Goal: Information Seeking & Learning: Learn about a topic

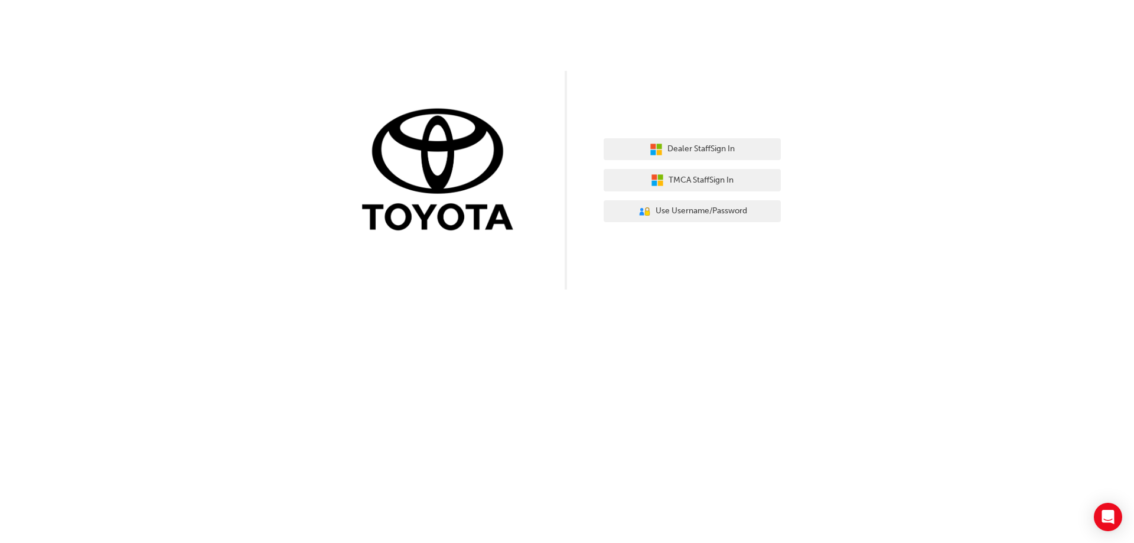
click at [731, 136] on div "Dealer Staff Sign In TMCA Staff Sign In User Authentication Icon - Blue Person,…" at bounding box center [692, 180] width 177 height 102
click at [730, 144] on span "Dealer Staff Sign In" at bounding box center [700, 149] width 67 height 14
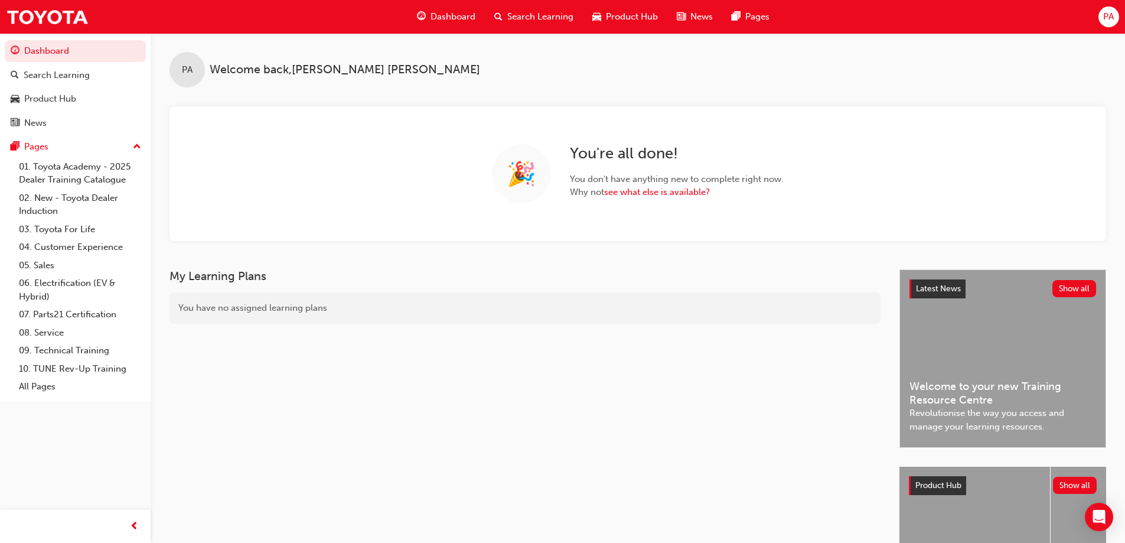
click at [608, 17] on span "Product Hub" at bounding box center [632, 17] width 52 height 14
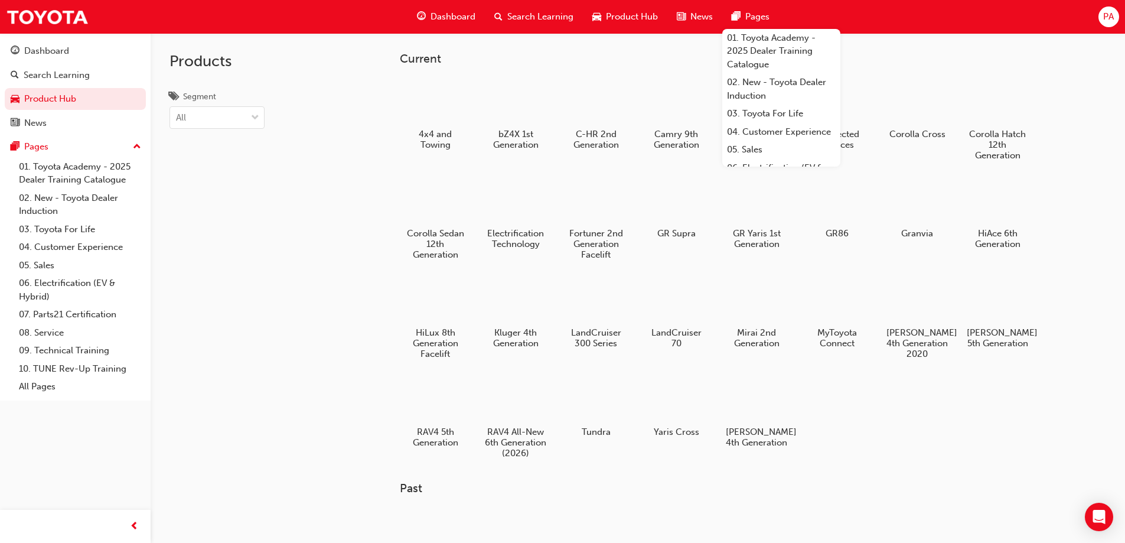
click at [1110, 21] on span "PA" at bounding box center [1108, 17] width 11 height 14
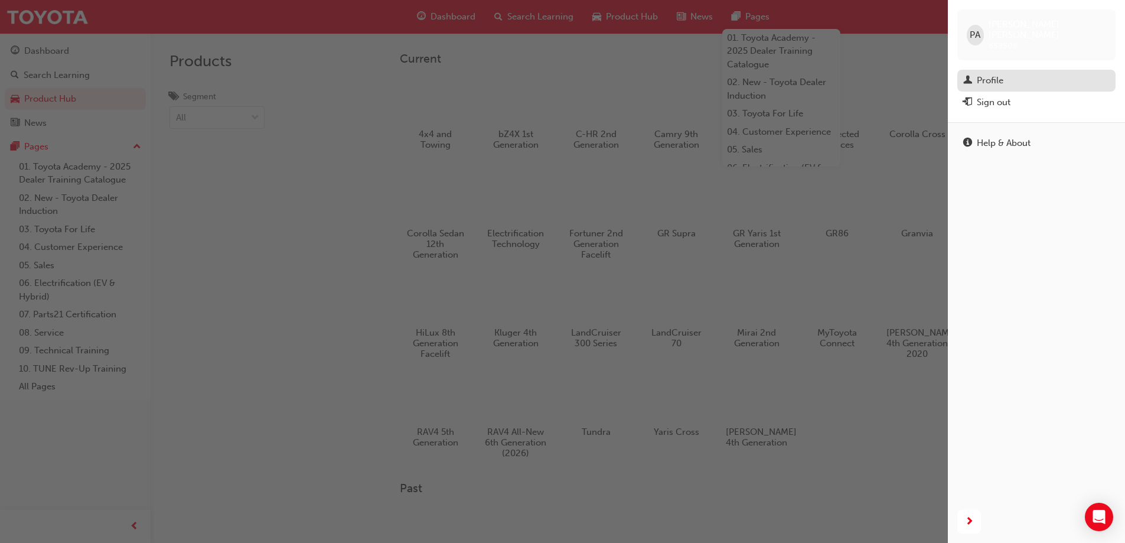
click at [1052, 73] on div "Profile" at bounding box center [1036, 80] width 146 height 15
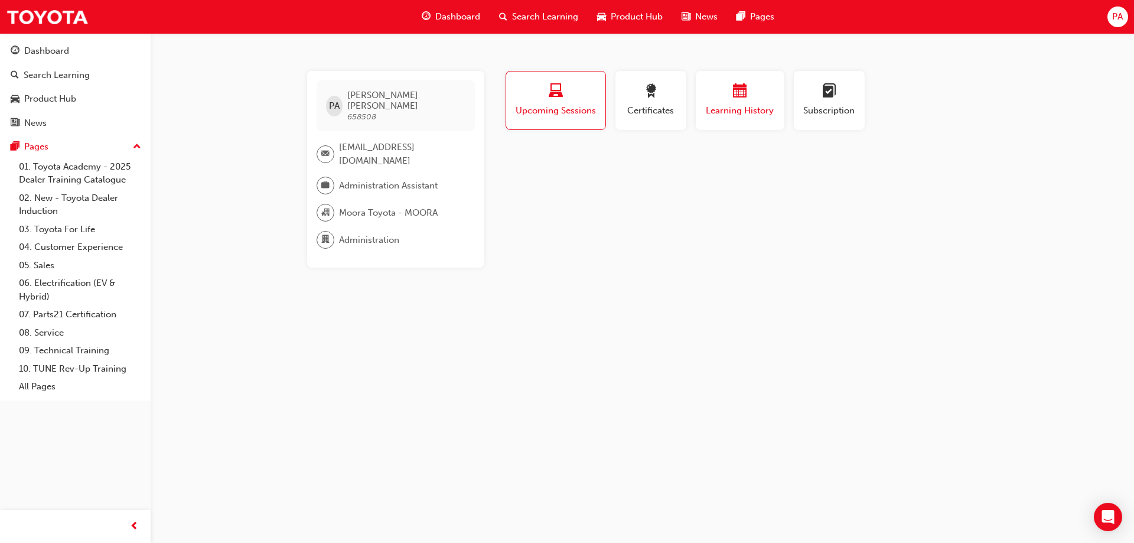
click at [745, 89] on span "calendar-icon" at bounding box center [740, 92] width 14 height 16
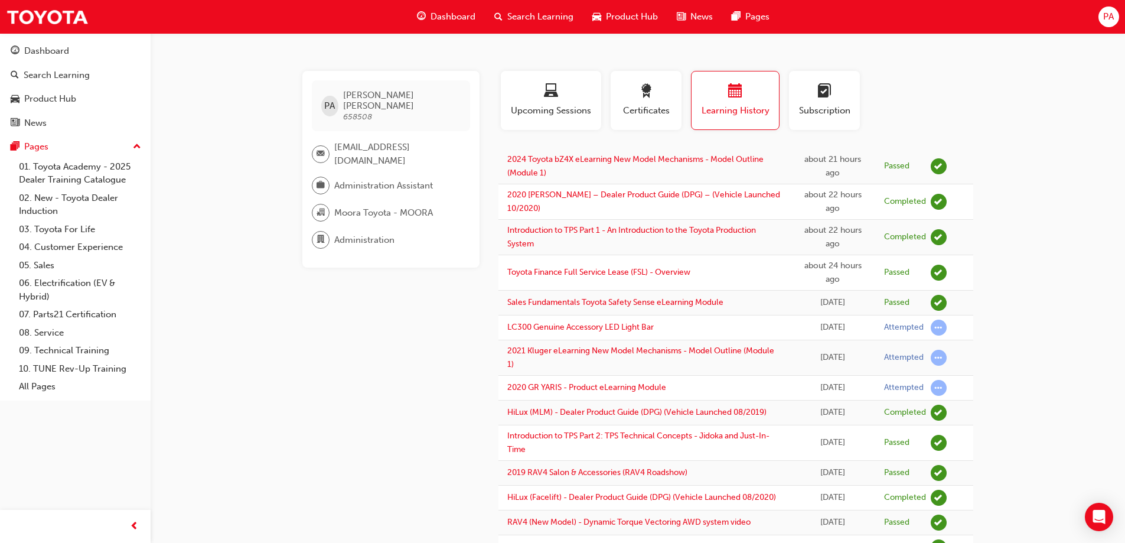
click at [532, 13] on span "Search Learning" at bounding box center [540, 17] width 66 height 14
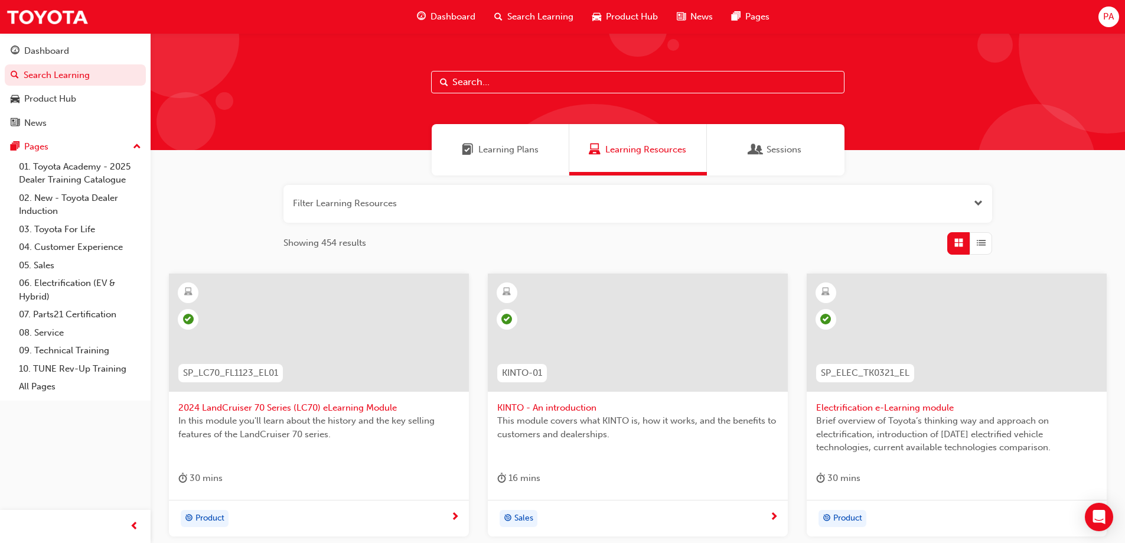
click at [490, 139] on div "Learning Plans" at bounding box center [501, 149] width 138 height 51
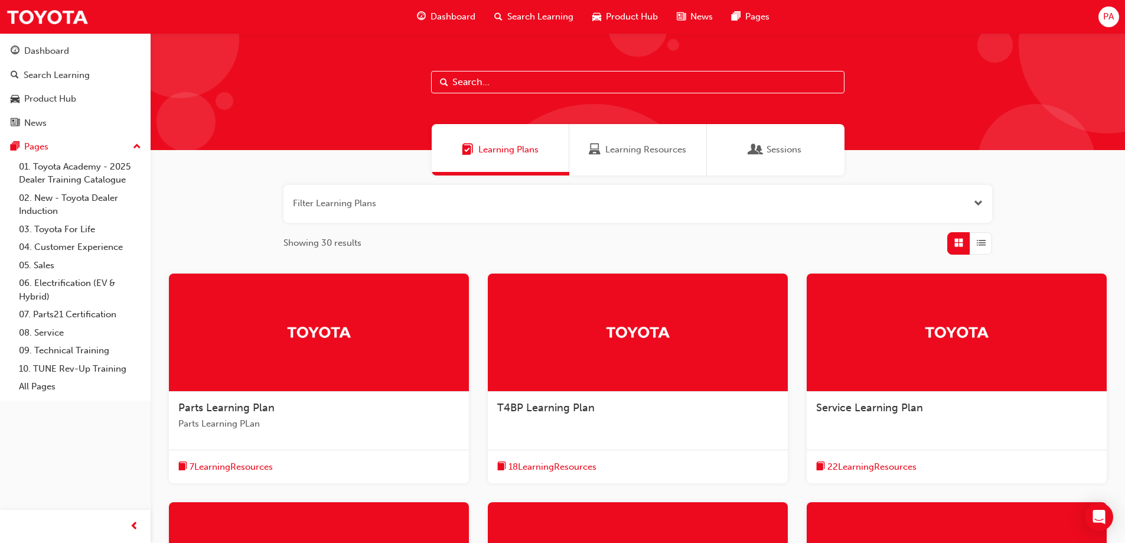
click at [618, 158] on div "Learning Resources" at bounding box center [638, 149] width 138 height 51
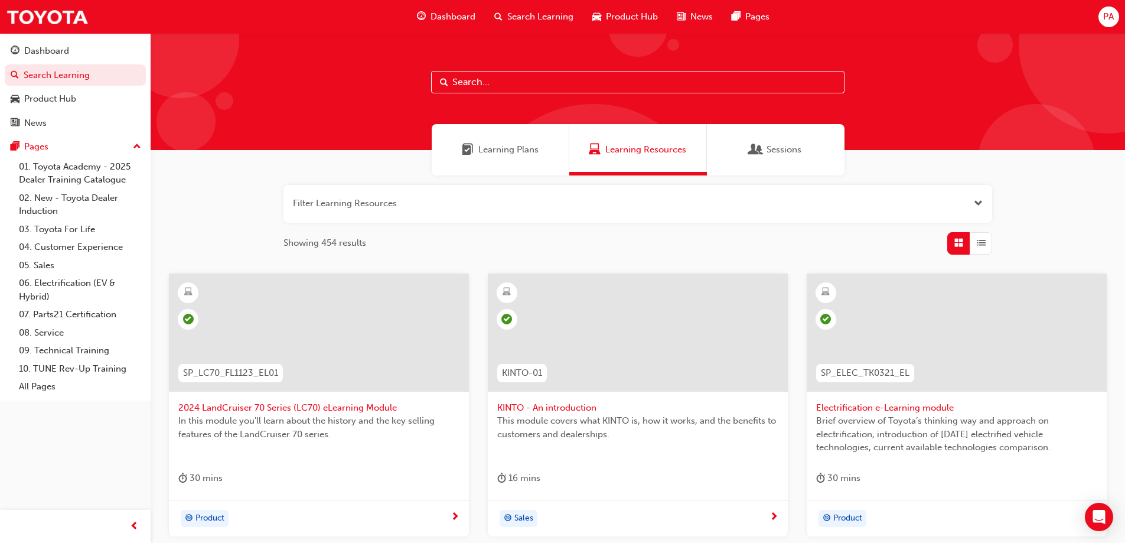
click at [516, 204] on button "button" at bounding box center [637, 204] width 709 height 38
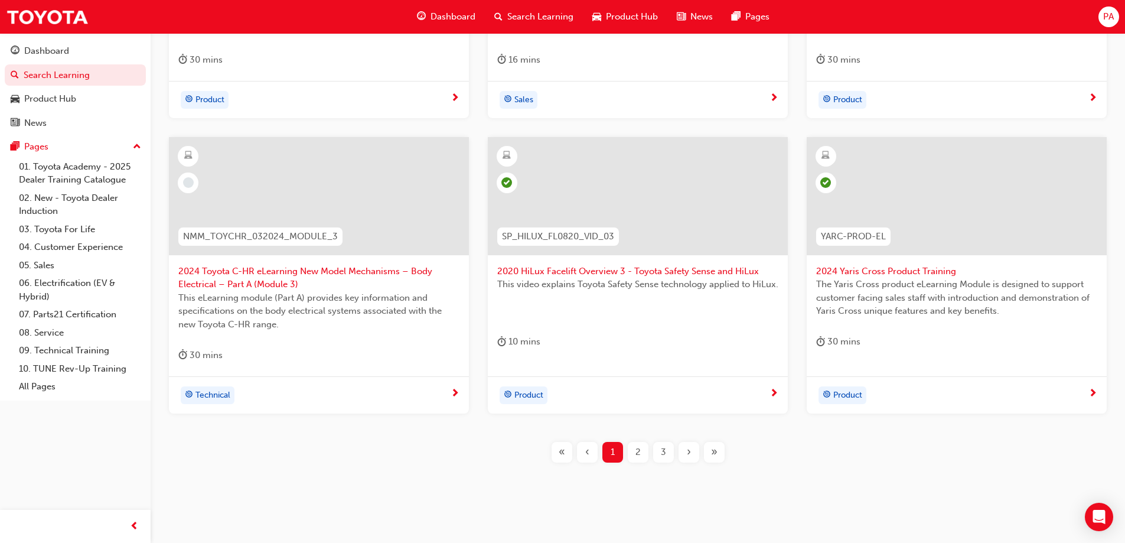
scroll to position [498, 0]
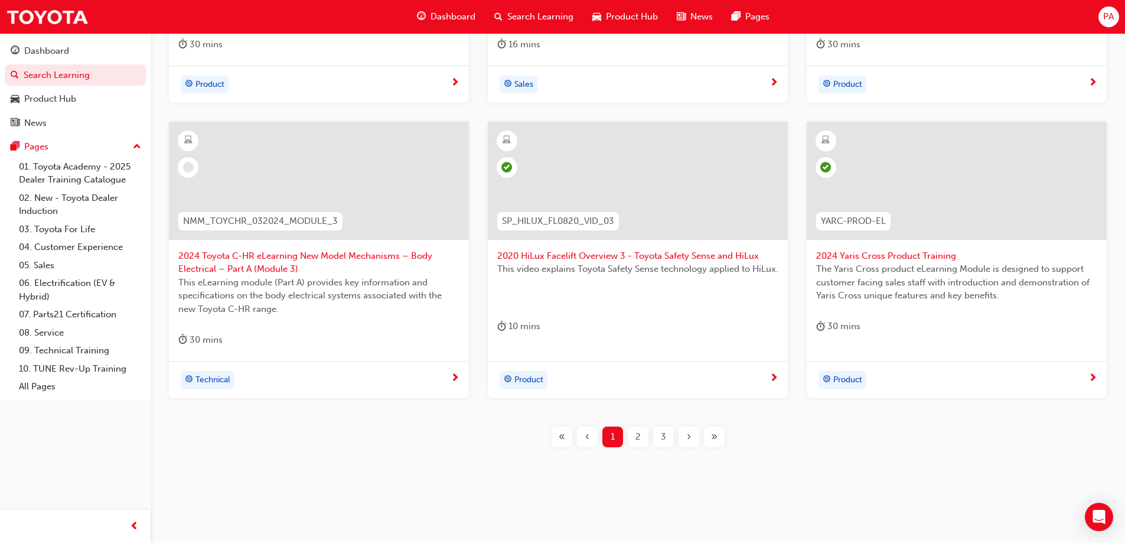
click at [639, 428] on div "2" at bounding box center [638, 436] width 21 height 21
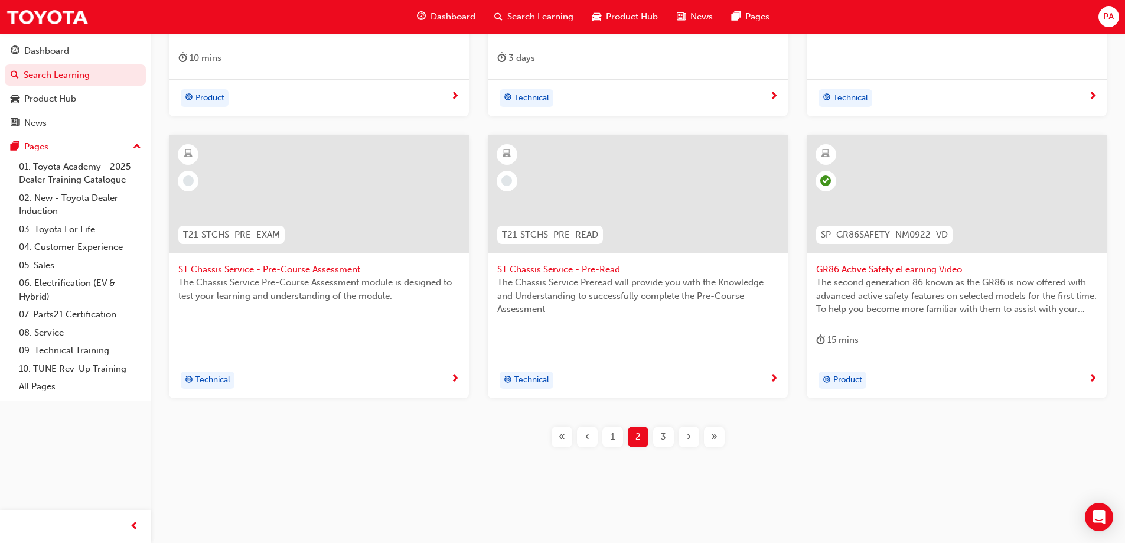
click at [656, 435] on div "3" at bounding box center [663, 436] width 21 height 21
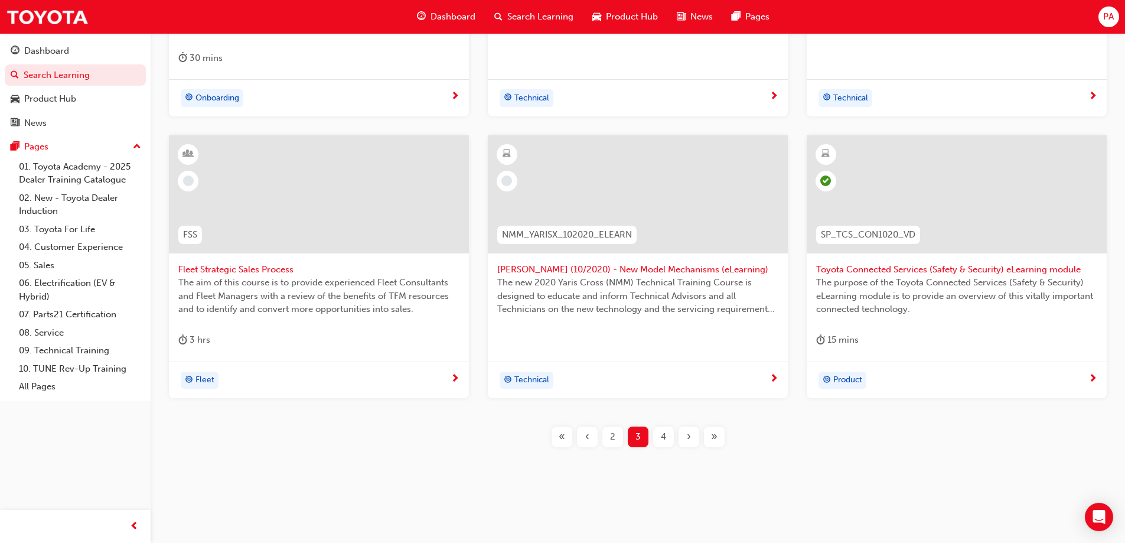
click at [694, 433] on div "›" at bounding box center [689, 436] width 21 height 21
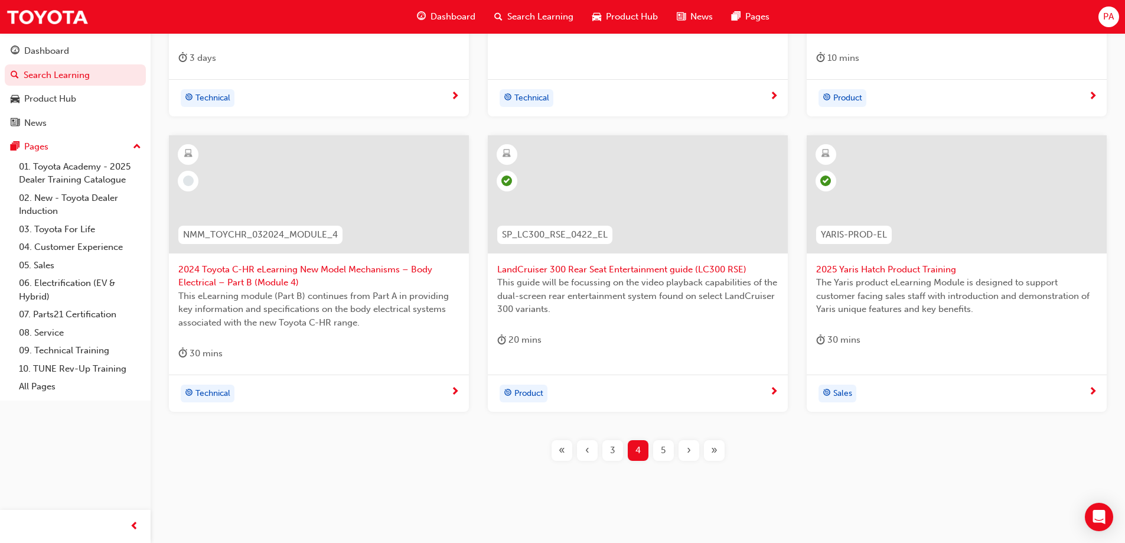
click at [688, 450] on span "›" at bounding box center [689, 450] width 4 height 14
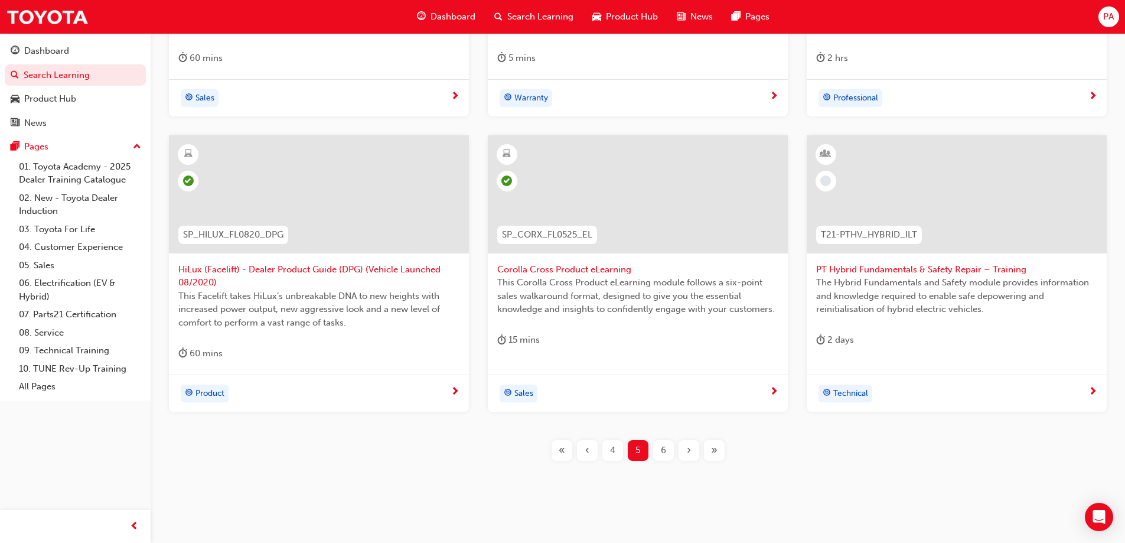
click at [665, 448] on span "6" at bounding box center [663, 450] width 5 height 14
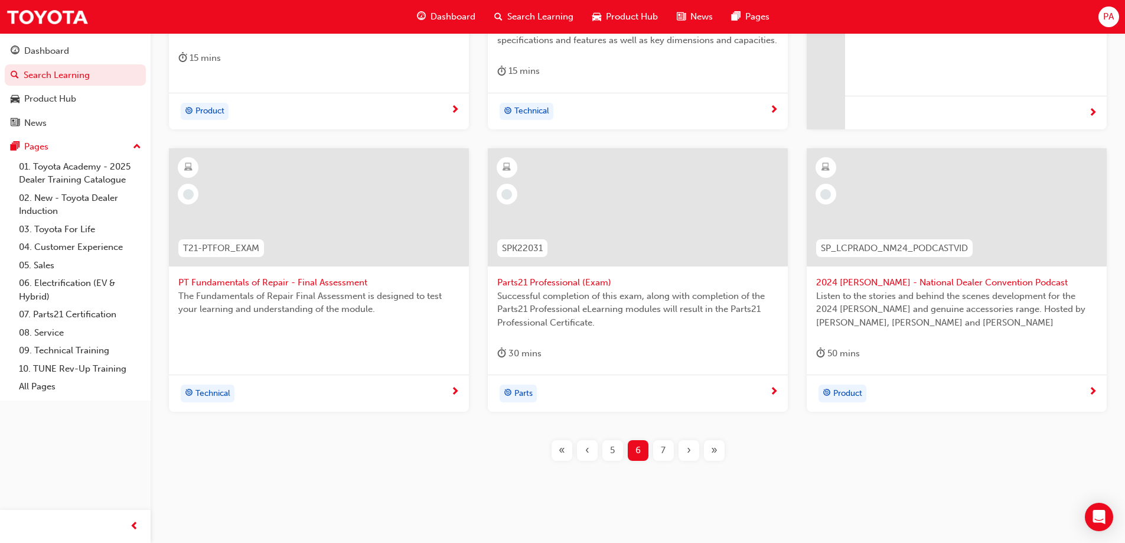
click at [682, 448] on div "›" at bounding box center [689, 450] width 21 height 21
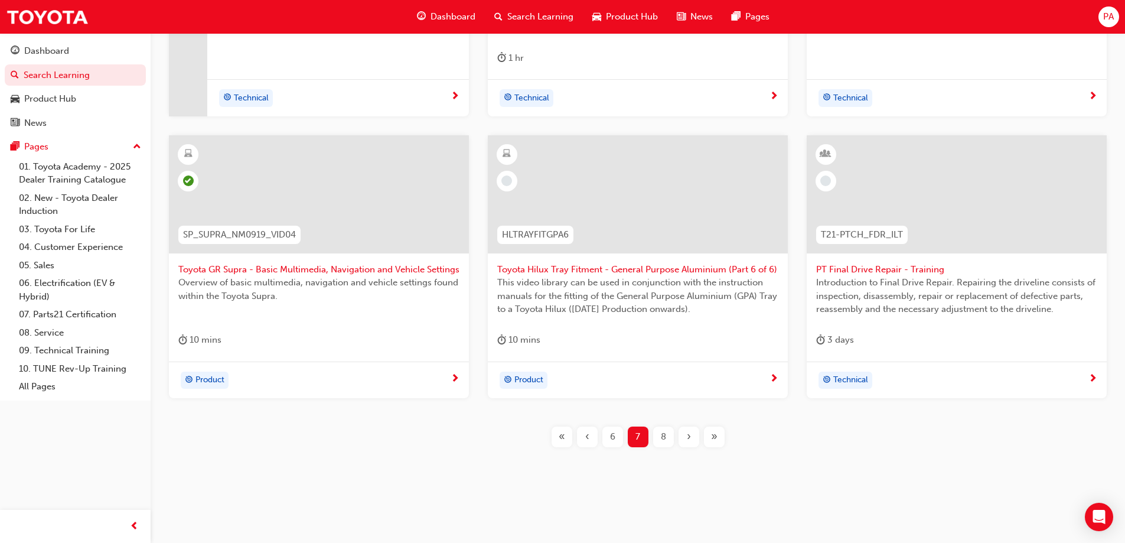
click at [687, 439] on span "›" at bounding box center [689, 437] width 4 height 14
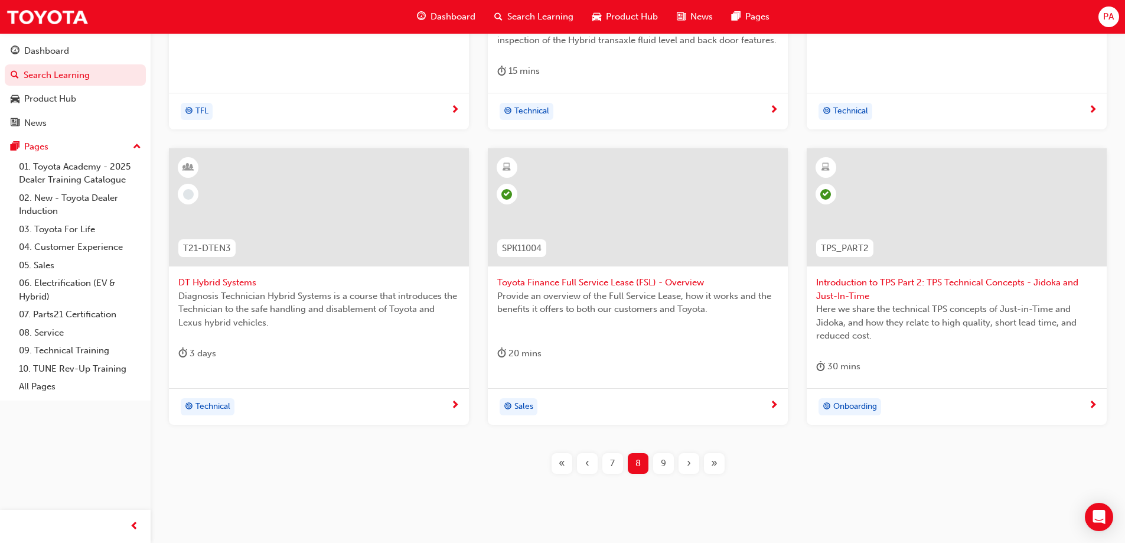
click at [689, 462] on span "›" at bounding box center [689, 463] width 4 height 14
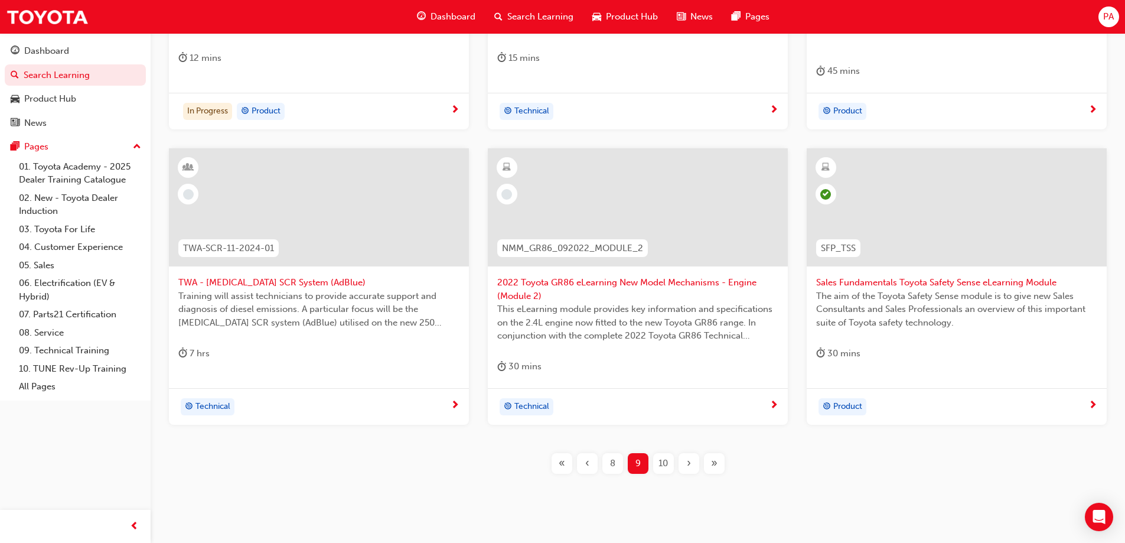
click at [667, 460] on span "10" at bounding box center [662, 463] width 9 height 14
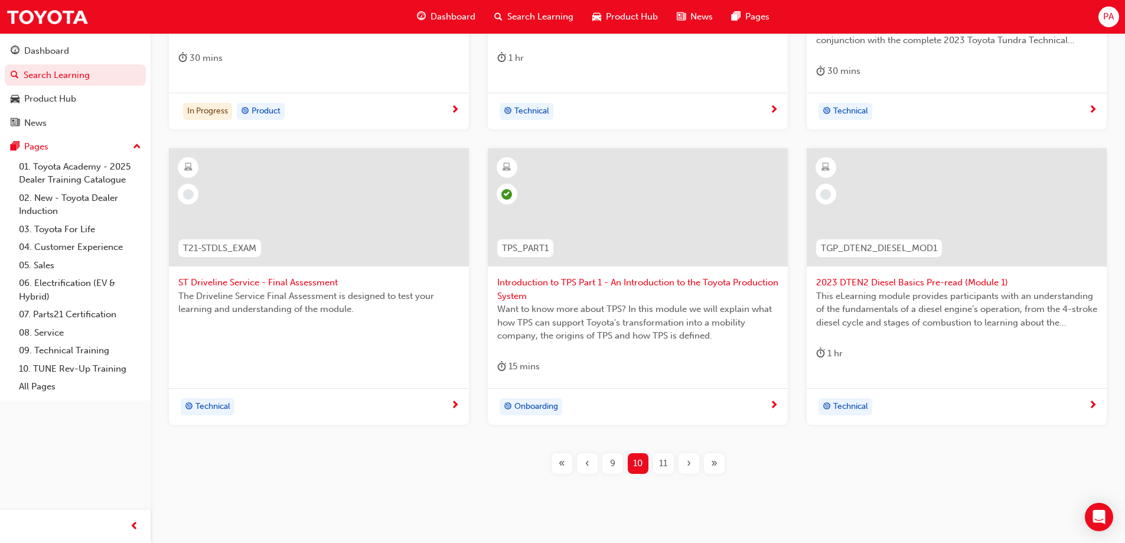
click at [687, 459] on span "›" at bounding box center [689, 463] width 4 height 14
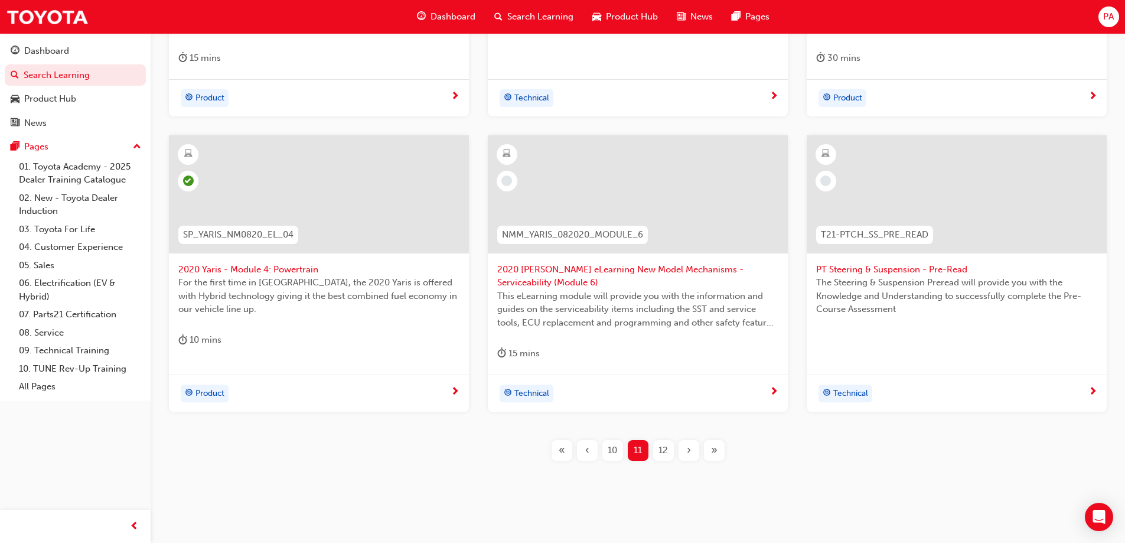
click at [665, 452] on span "12" at bounding box center [662, 450] width 9 height 14
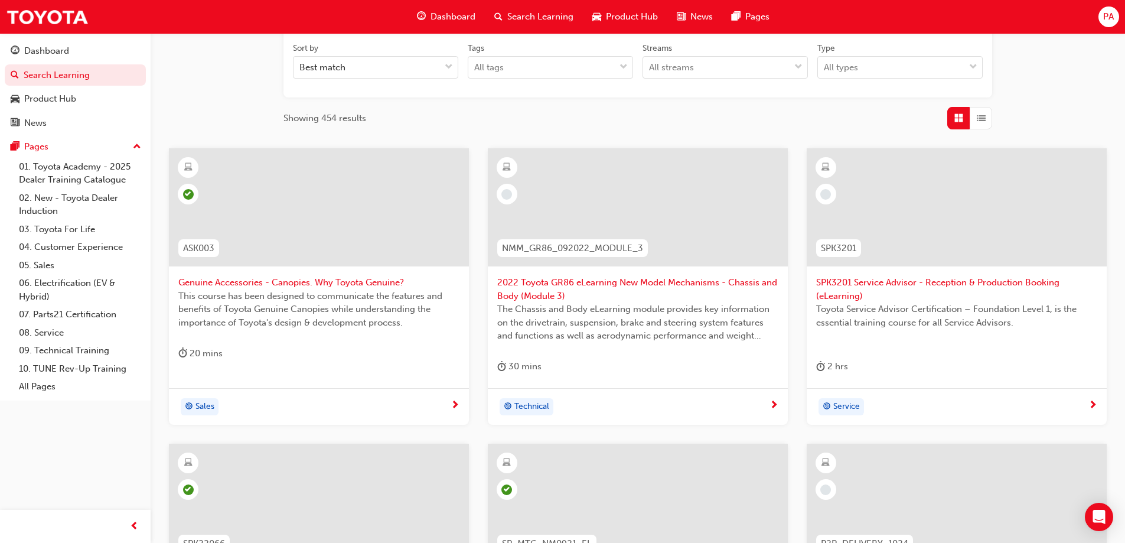
scroll to position [498, 0]
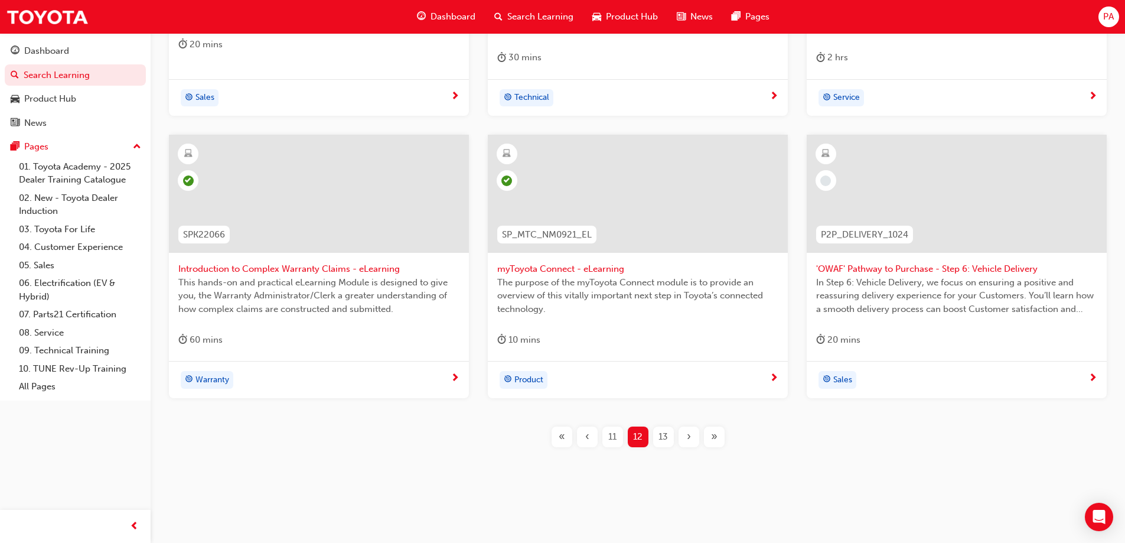
click at [672, 433] on div "13" at bounding box center [663, 436] width 21 height 21
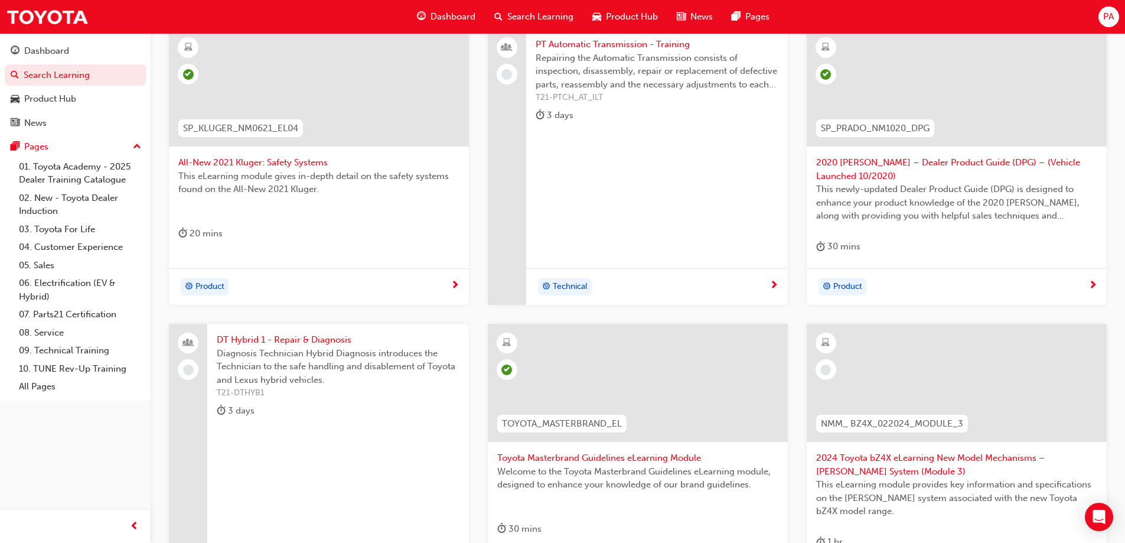
scroll to position [380, 0]
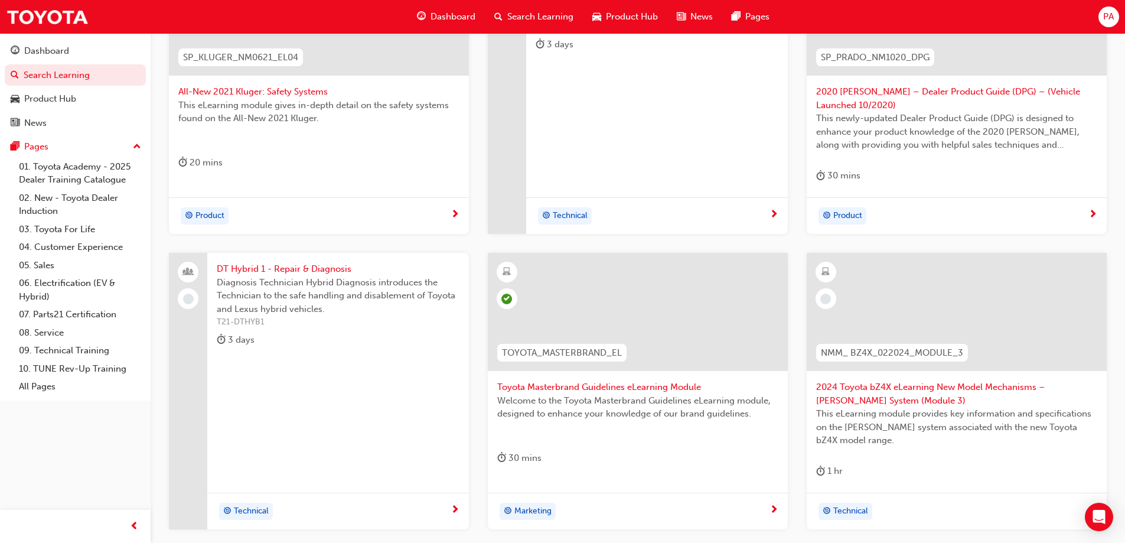
click at [867, 354] on span "NMM_ BZ4X_022024_MODULE_3" at bounding box center [892, 353] width 142 height 14
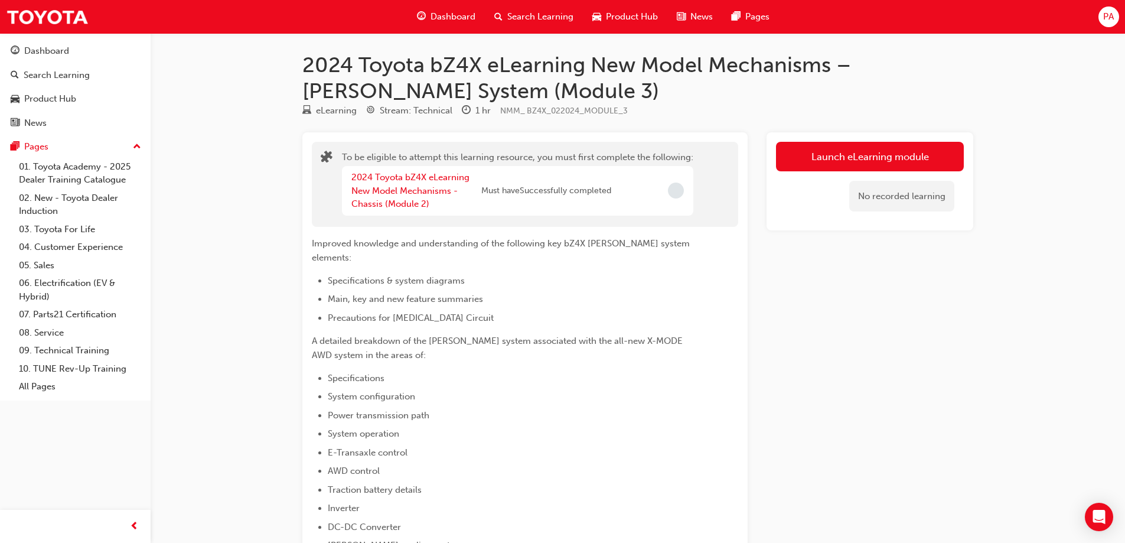
click at [501, 193] on span "Must have Successfully completed" at bounding box center [546, 191] width 130 height 14
click at [385, 194] on link "2024 Toyota bZ4X eLearning New Model Mechanisms - Chassis (Module 2)" at bounding box center [410, 190] width 118 height 37
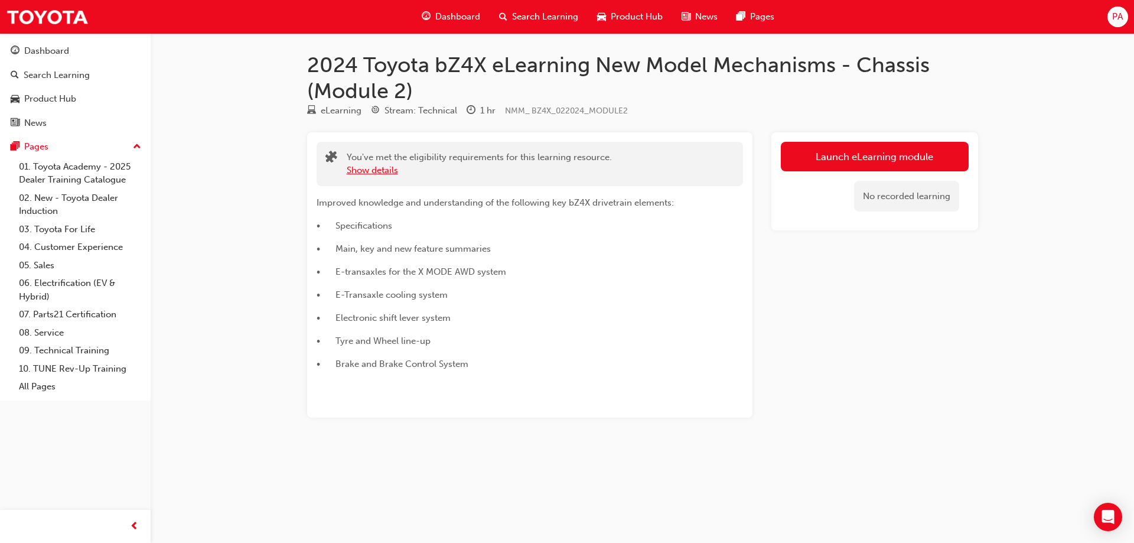
click at [367, 176] on button "Show details" at bounding box center [372, 171] width 51 height 14
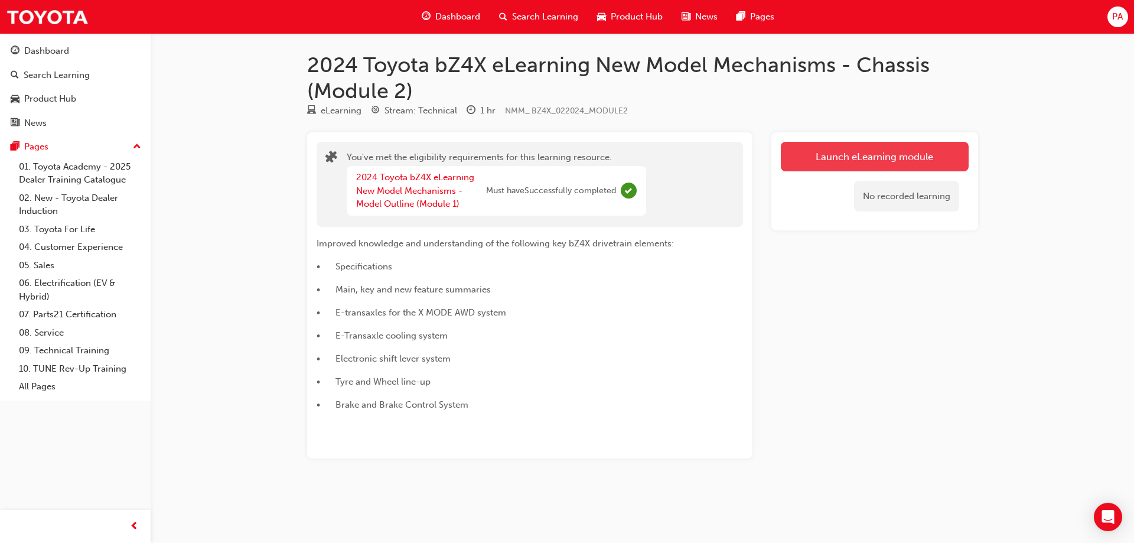
click at [932, 159] on link "Launch eLearning module" at bounding box center [875, 157] width 188 height 30
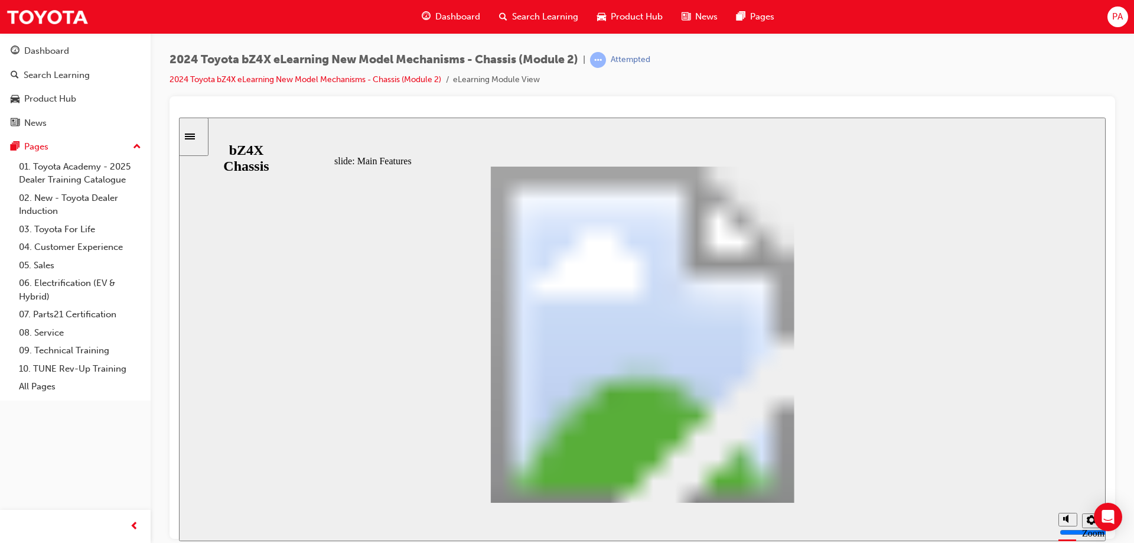
scroll to position [396, 0]
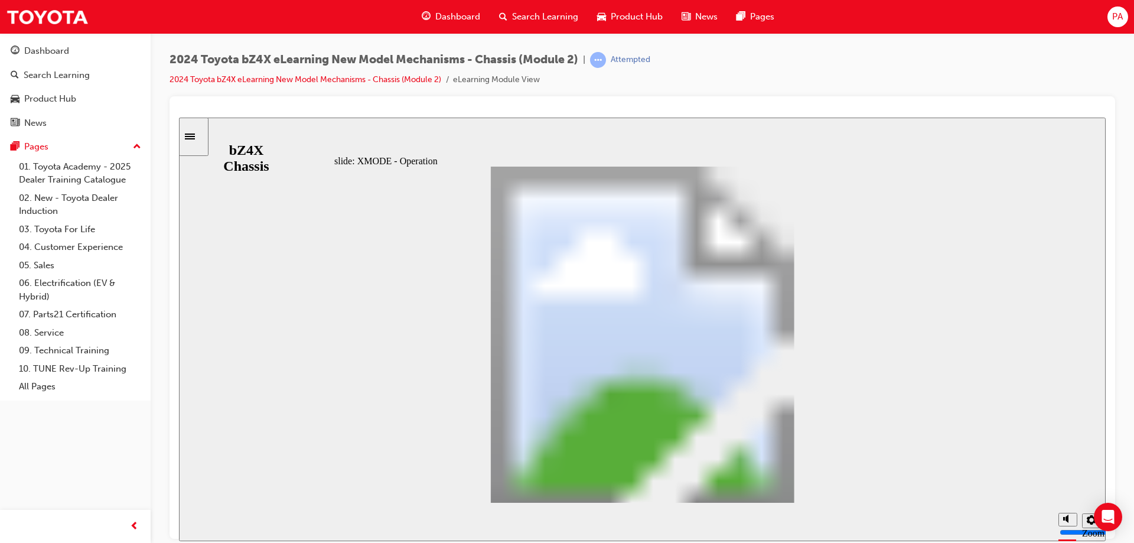
scroll to position [100, 0]
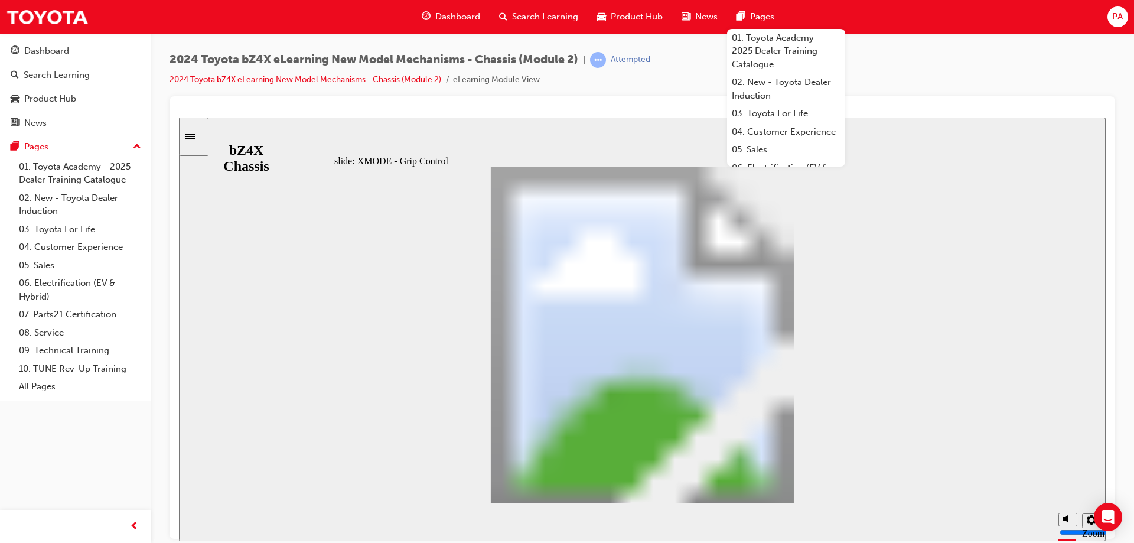
click at [982, 170] on div "slide: XMODE - Combination Meter XMODE - Combination Meter Oval 1 The user can …" at bounding box center [642, 328] width 927 height 423
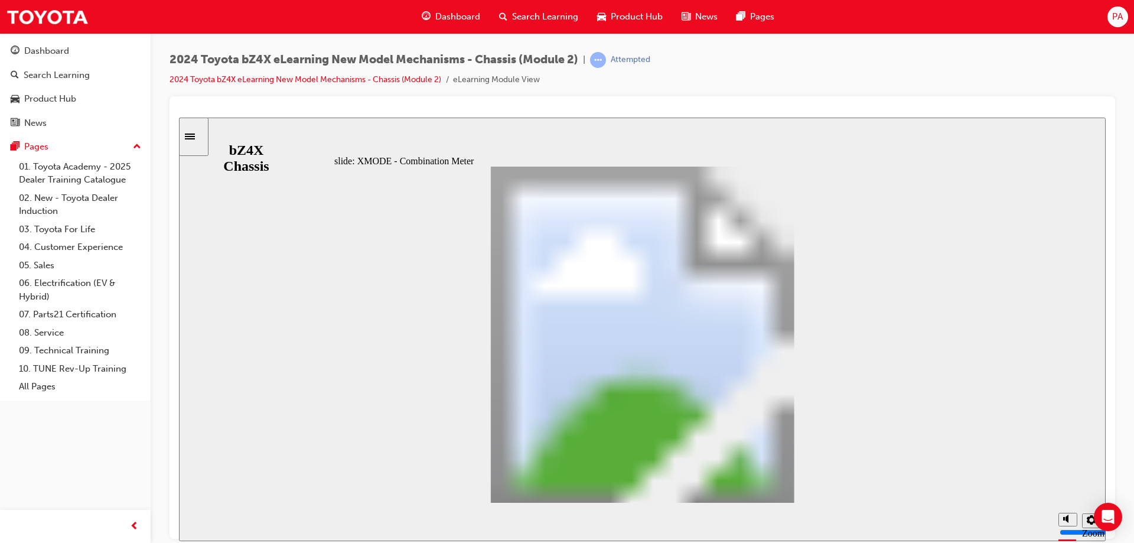
click at [819, 8] on div "Dashboard Search Learning Product Hub News Pages PA" at bounding box center [567, 17] width 1134 height 34
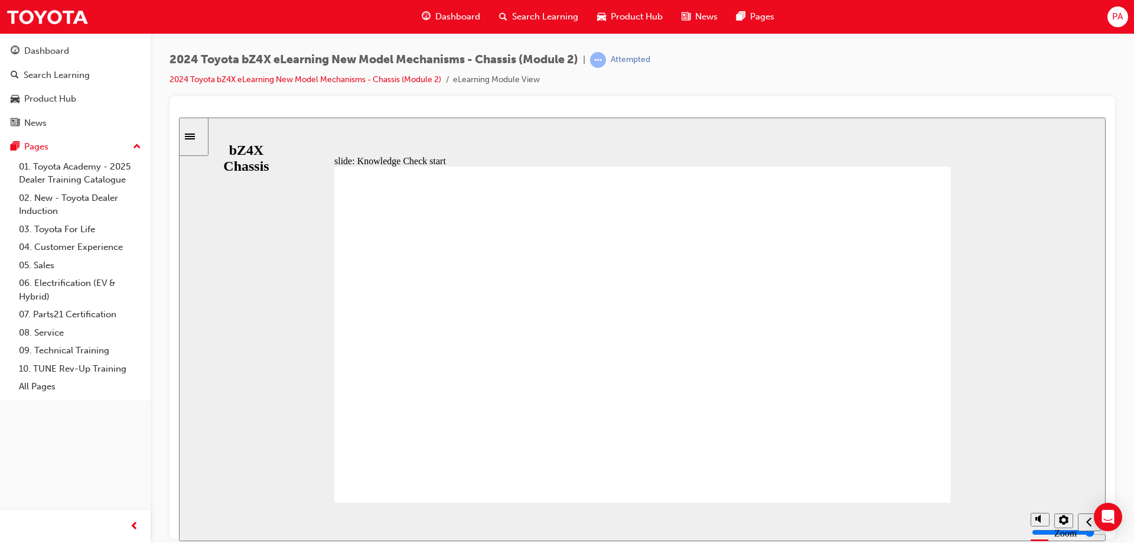
radio input "true"
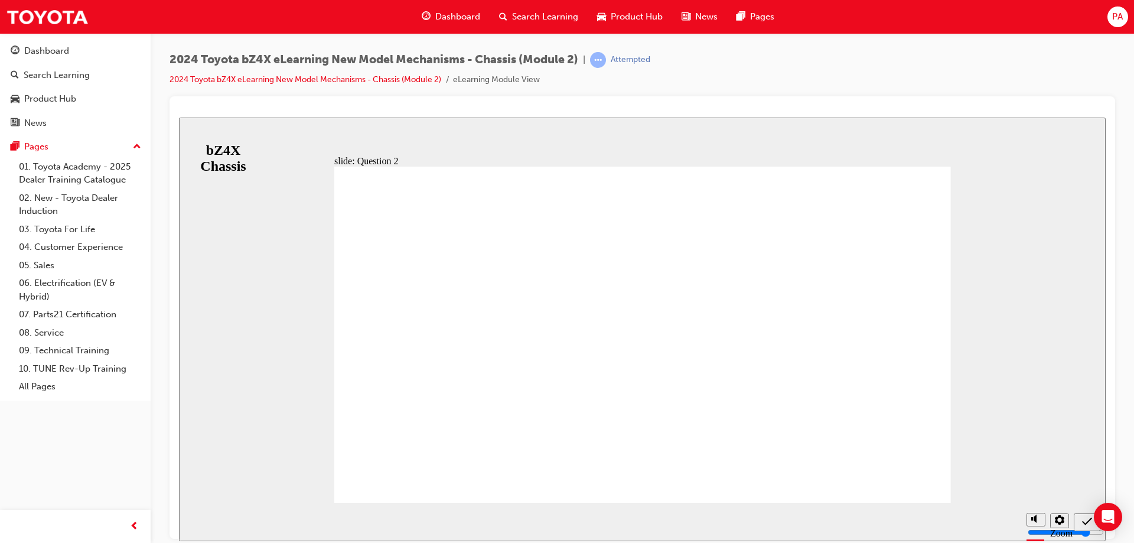
radio input "true"
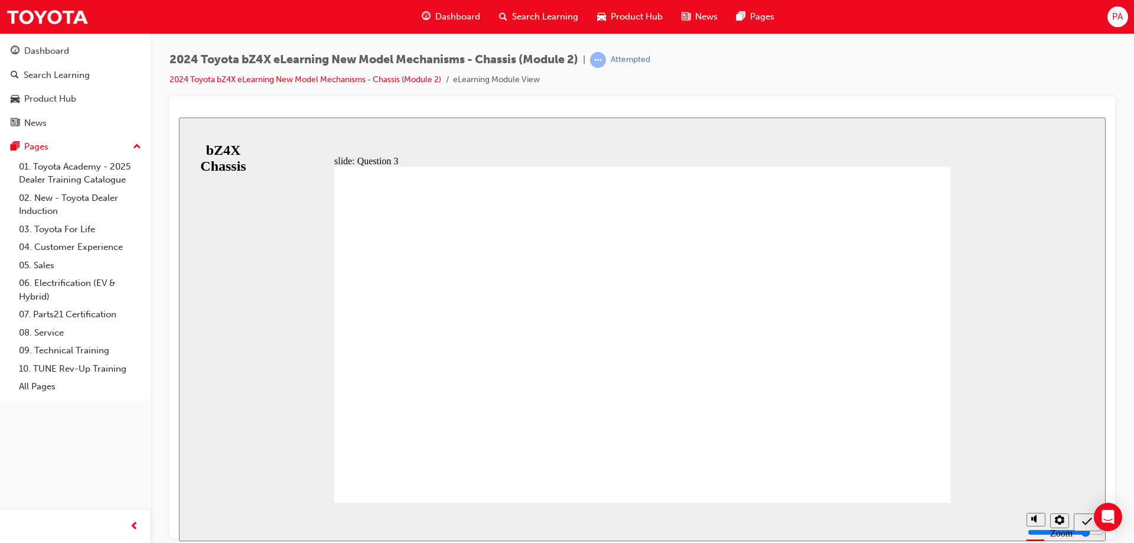
radio input "false"
radio input "true"
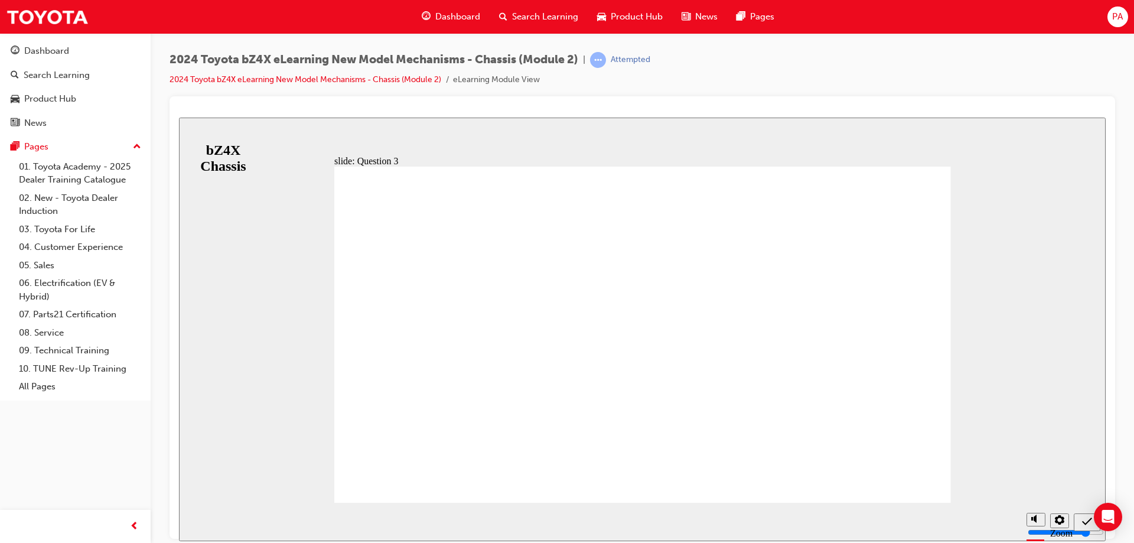
radio input "true"
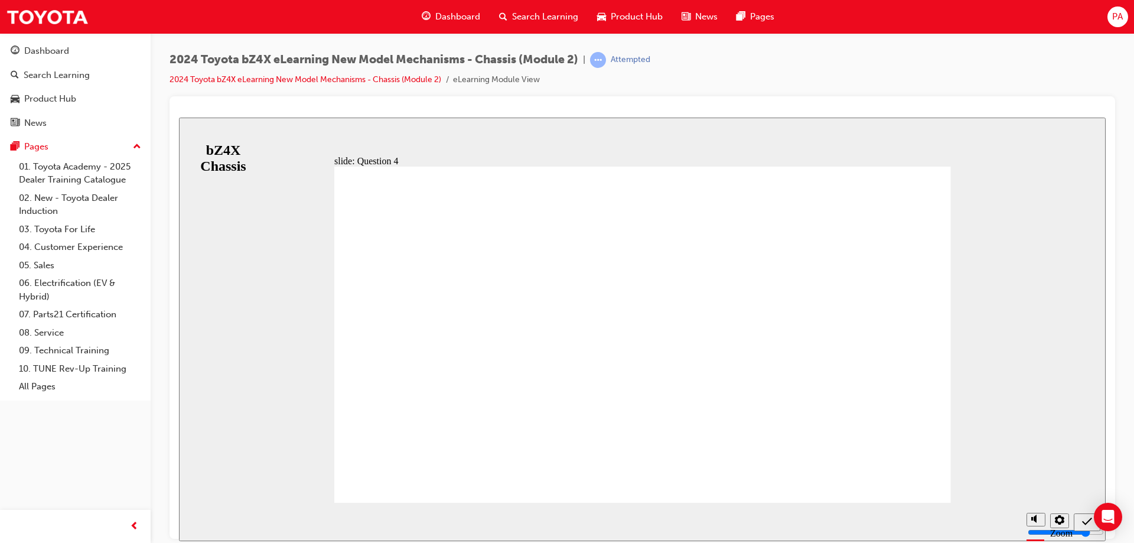
radio input "false"
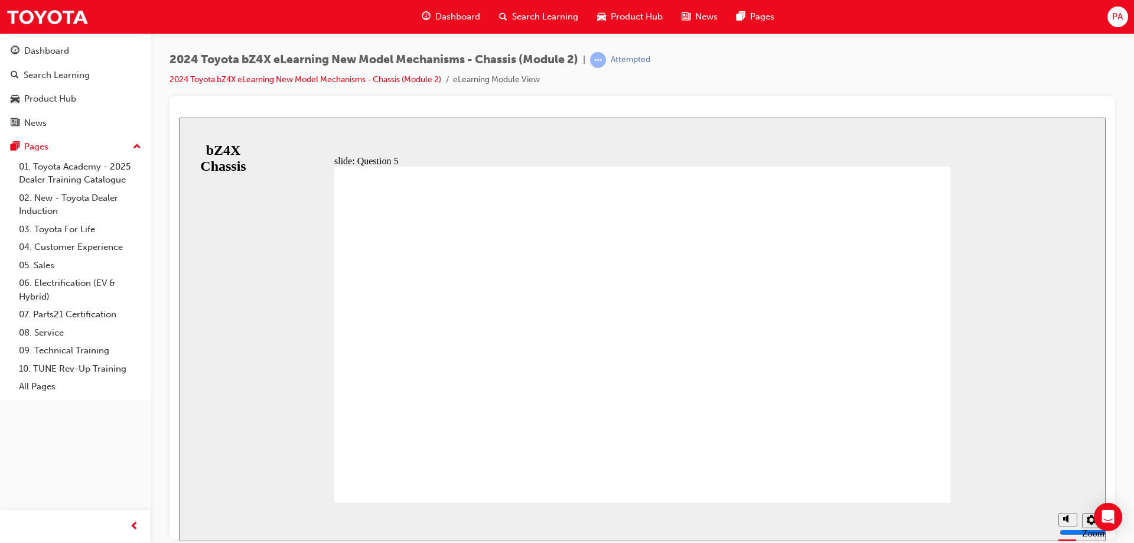
radio input "true"
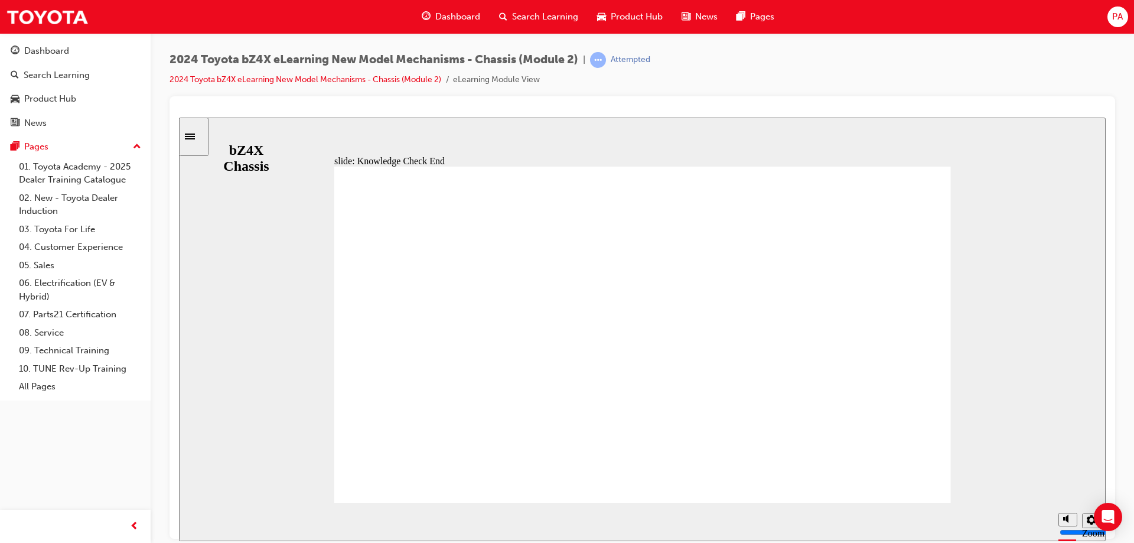
click at [1121, 14] on span "PA" at bounding box center [1117, 17] width 11 height 14
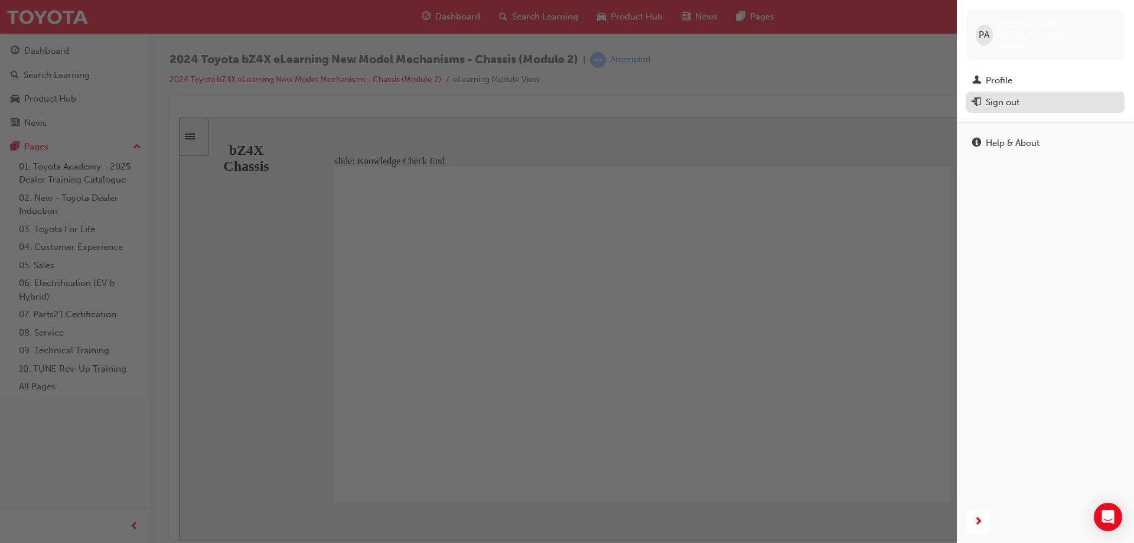
click at [1048, 95] on div "Sign out" at bounding box center [1045, 102] width 146 height 15
